Goal: Check status

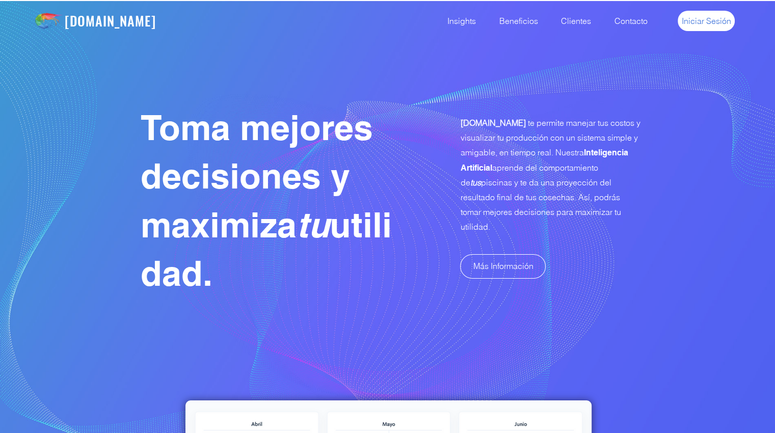
click at [707, 23] on span "Iniciar Sesión" at bounding box center [706, 20] width 49 height 11
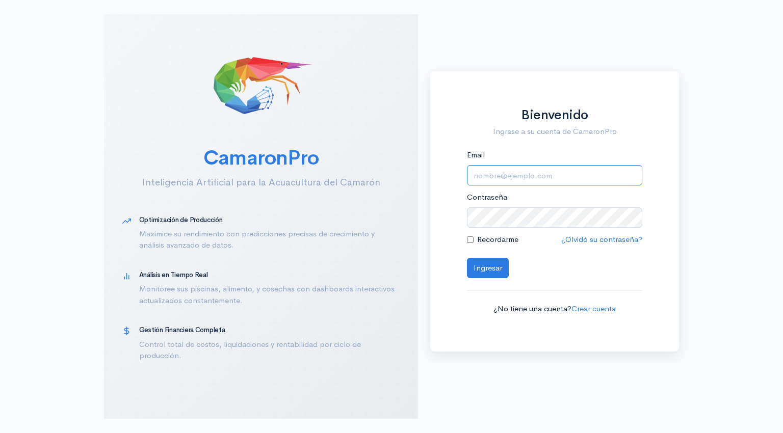
click at [484, 178] on input "Email" at bounding box center [554, 175] width 175 height 21
type input "[EMAIL_ADDRESS][DOMAIN_NAME]"
click at [485, 272] on button "Ingresar" at bounding box center [488, 268] width 42 height 21
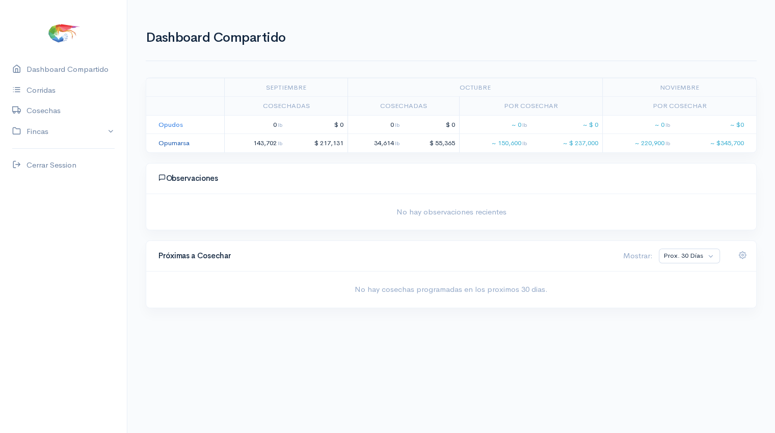
click at [180, 144] on link "Opumarsa" at bounding box center [174, 143] width 31 height 9
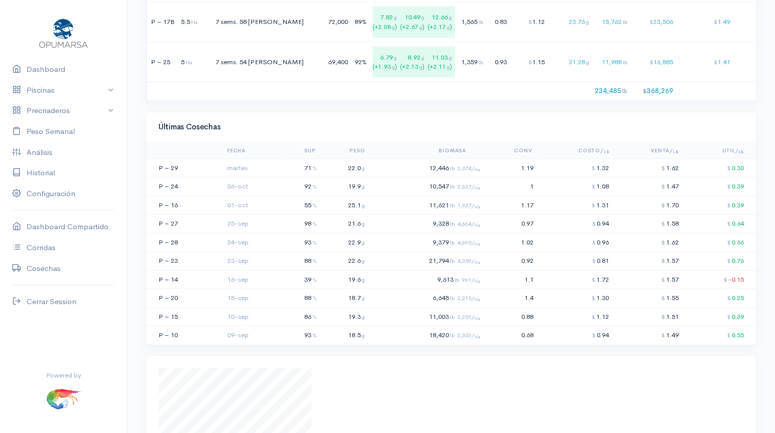
scroll to position [1130, 0]
click at [340, 214] on td "25.1 g" at bounding box center [345, 205] width 48 height 19
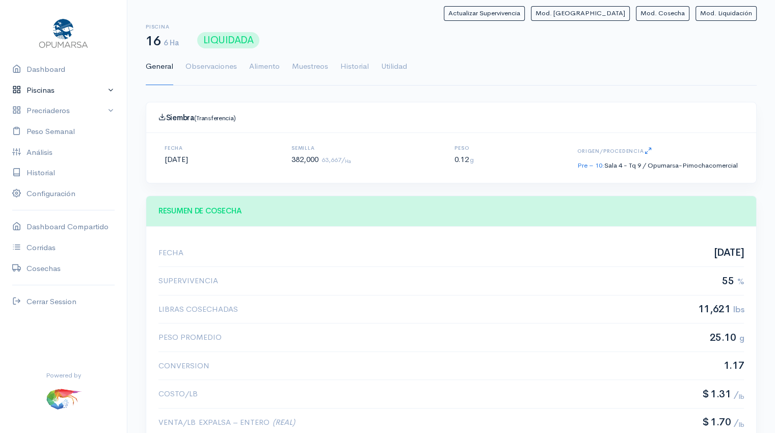
click at [44, 90] on link "Piscinas" at bounding box center [63, 90] width 127 height 21
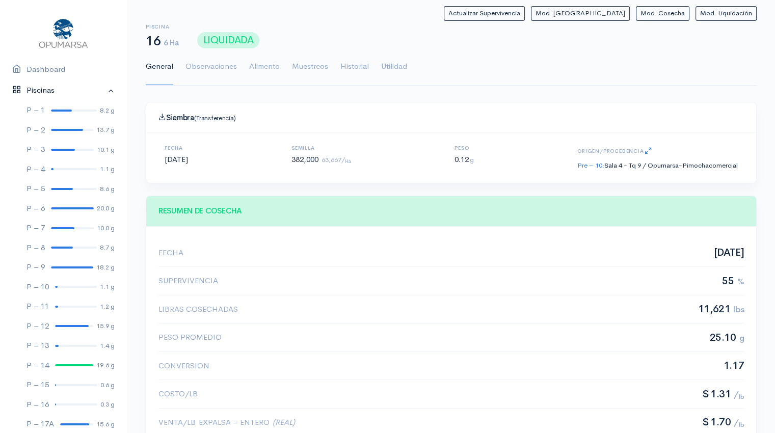
click at [44, 90] on link "Piscinas" at bounding box center [63, 90] width 127 height 21
